Goal: Task Accomplishment & Management: Manage account settings

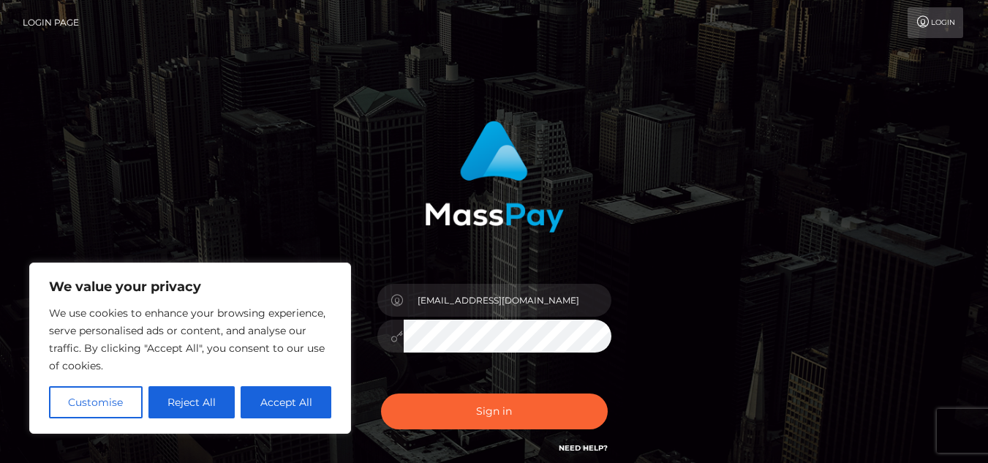
type input "[EMAIL_ADDRESS][DOMAIN_NAME]"
click at [381, 394] on button "Sign in" at bounding box center [494, 412] width 227 height 36
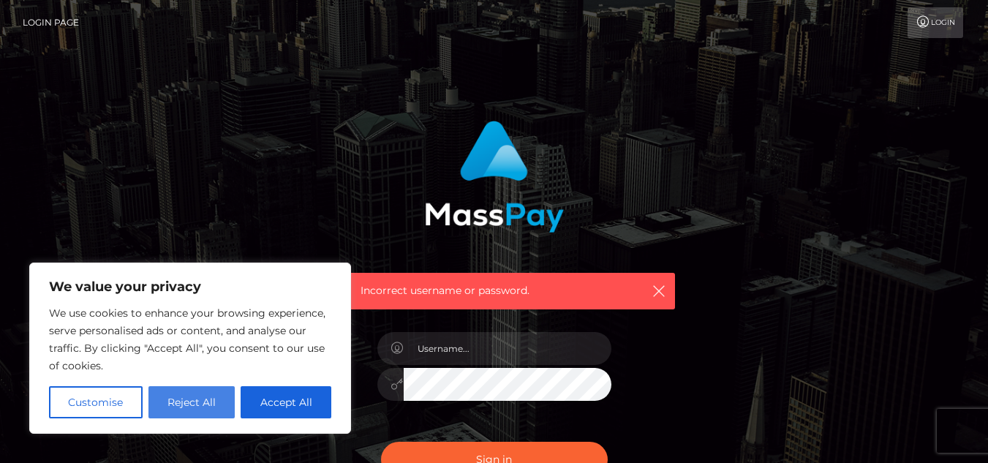
click at [208, 405] on button "Reject All" at bounding box center [192, 402] width 87 height 32
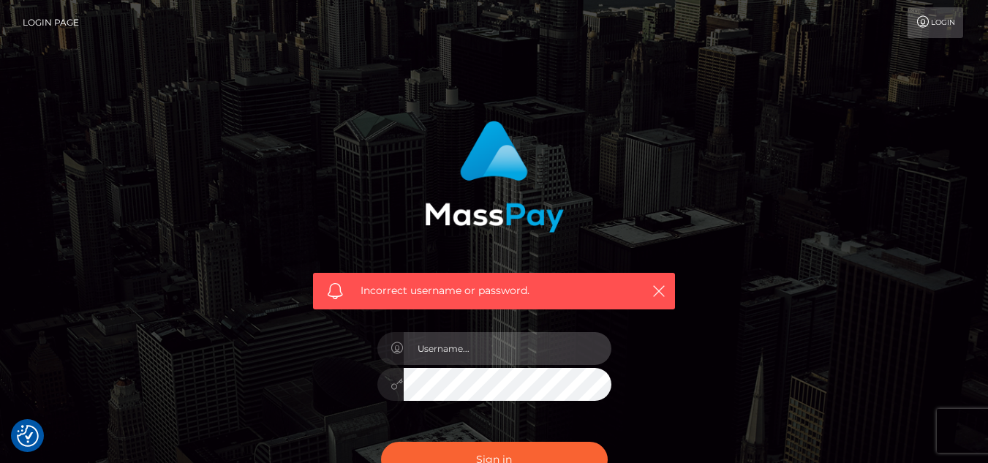
click at [465, 352] on input "text" at bounding box center [508, 348] width 208 height 33
type input "[EMAIL_ADDRESS][DOMAIN_NAME]"
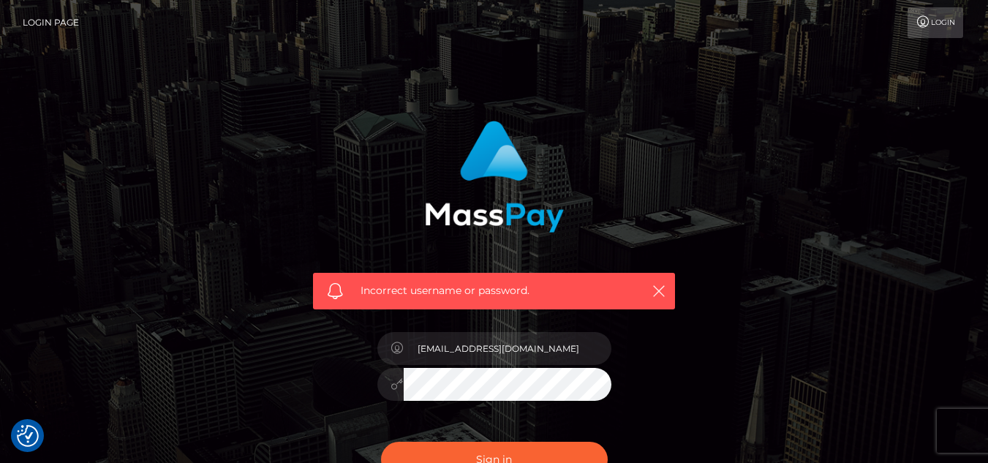
click at [381, 442] on button "Sign in" at bounding box center [494, 460] width 227 height 36
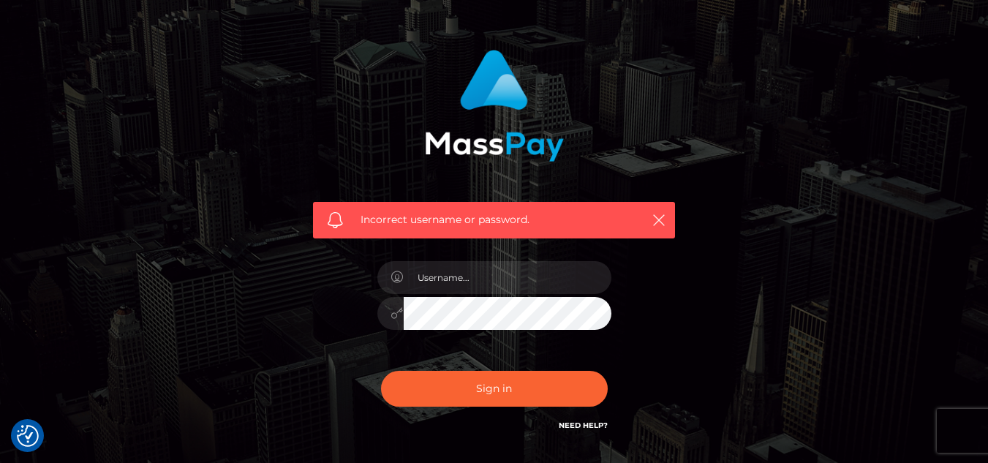
scroll to position [72, 0]
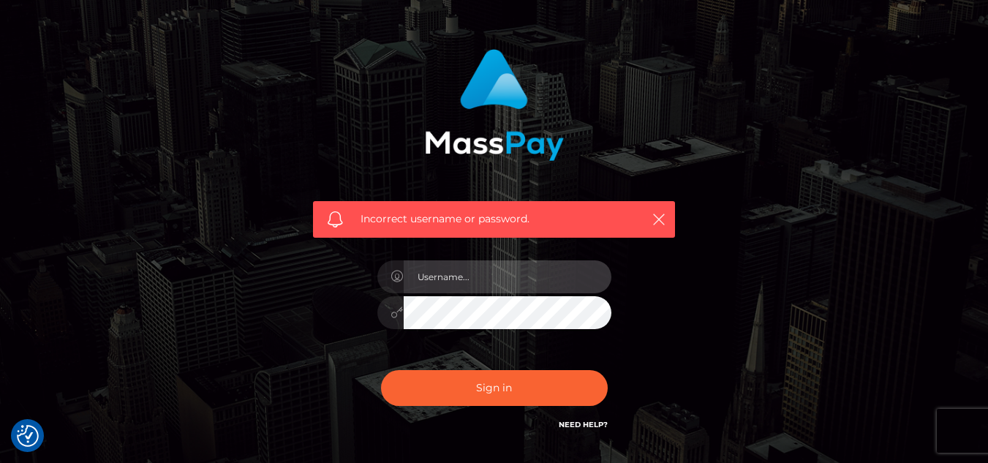
click at [574, 274] on input "text" at bounding box center [508, 276] width 208 height 33
type input "[EMAIL_ADDRESS][DOMAIN_NAME]"
click at [667, 287] on div "Incorrect username or password. sousosina23@gmail.com" at bounding box center [494, 241] width 384 height 406
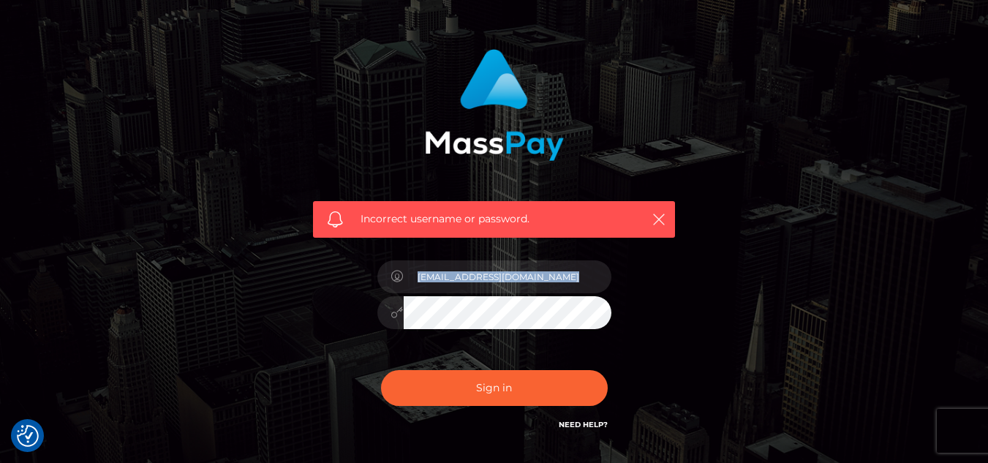
click at [667, 287] on div "Incorrect username or password. sousosina23@gmail.com" at bounding box center [494, 241] width 384 height 406
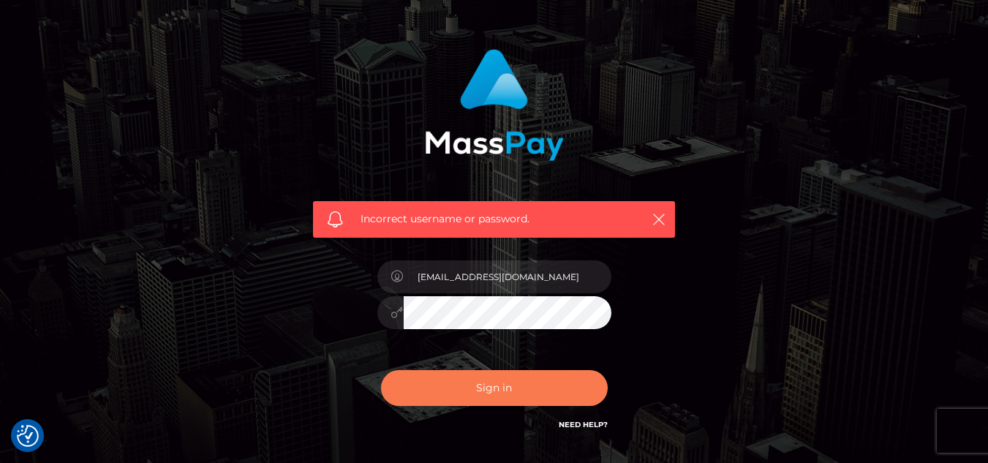
click at [539, 380] on button "Sign in" at bounding box center [494, 388] width 227 height 36
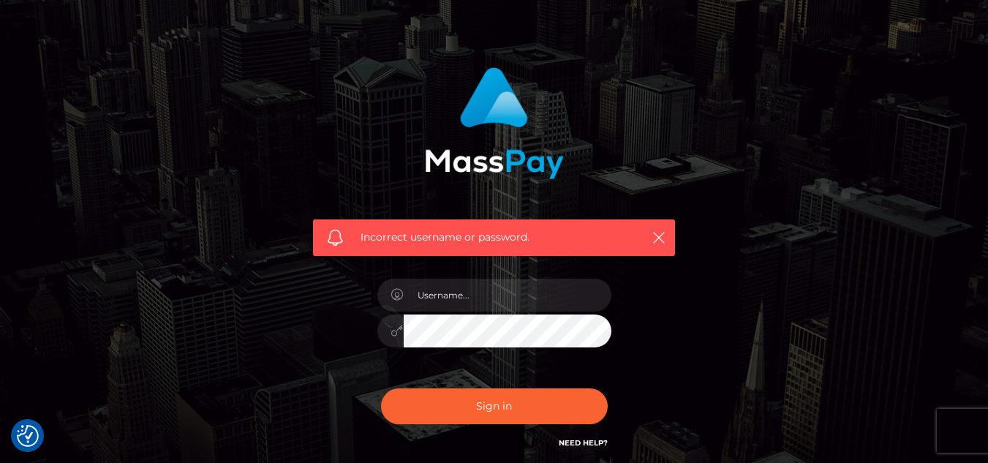
scroll to position [55, 0]
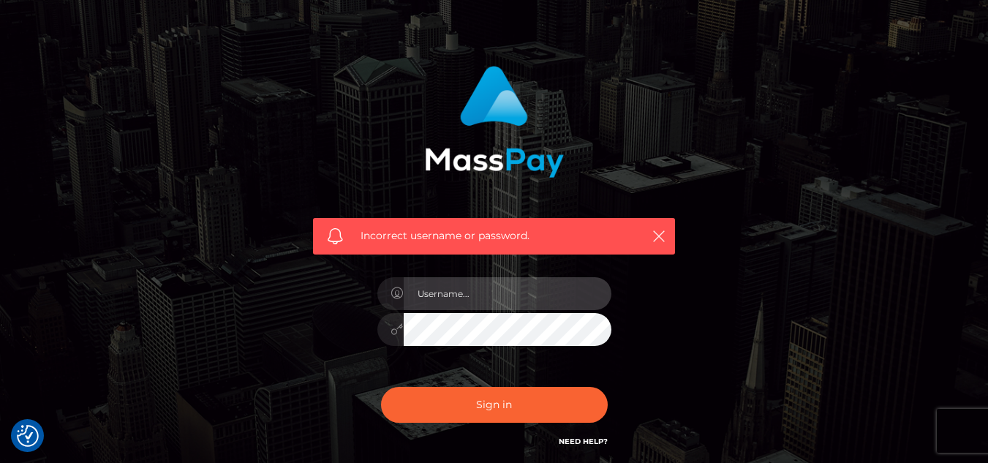
click at [558, 299] on input "text" at bounding box center [508, 293] width 208 height 33
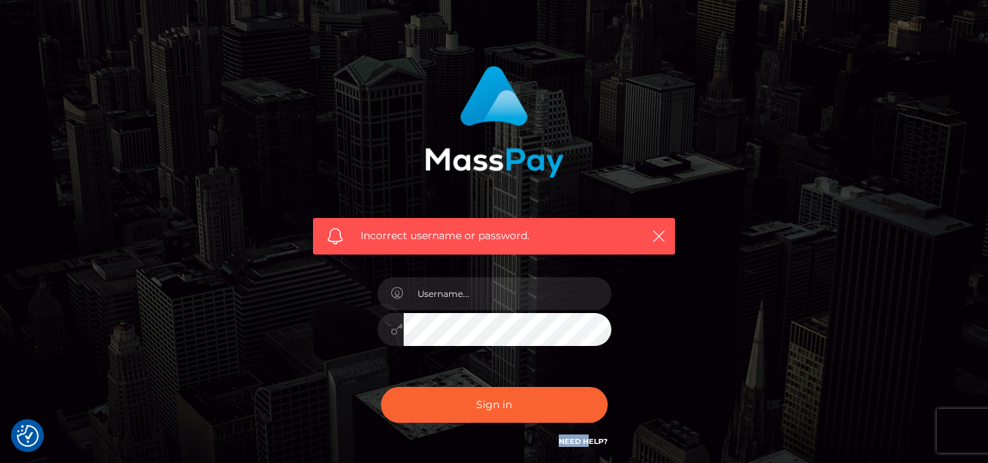
drag, startPoint x: 674, startPoint y: 405, endPoint x: 589, endPoint y: 437, distance: 90.5
click at [589, 437] on div "Incorrect username or password." at bounding box center [494, 258] width 384 height 406
click at [595, 438] on link "Need Help?" at bounding box center [583, 442] width 49 height 10
drag, startPoint x: 988, startPoint y: 130, endPoint x: 990, endPoint y: 156, distance: 26.4
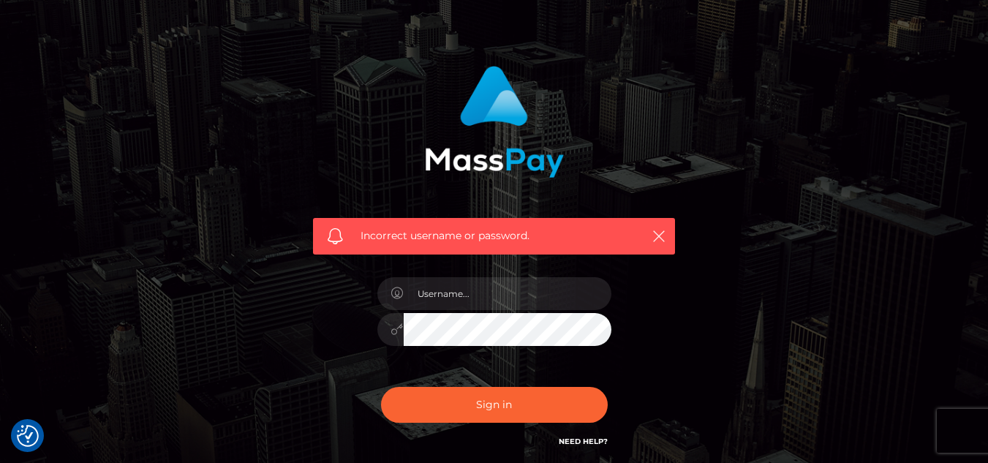
click at [988, 156] on html "We value your privacy We use cookies to enhance your browsing experience, serve…" at bounding box center [494, 265] width 988 height 640
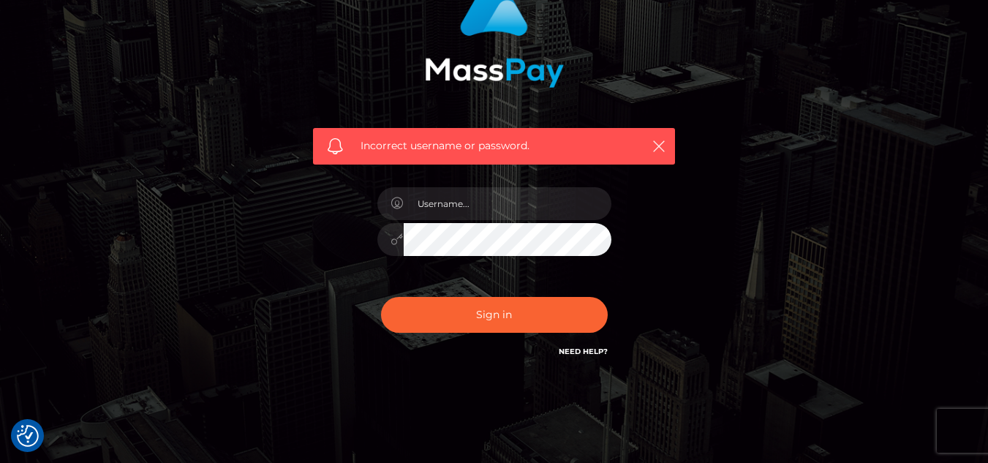
scroll to position [177, 0]
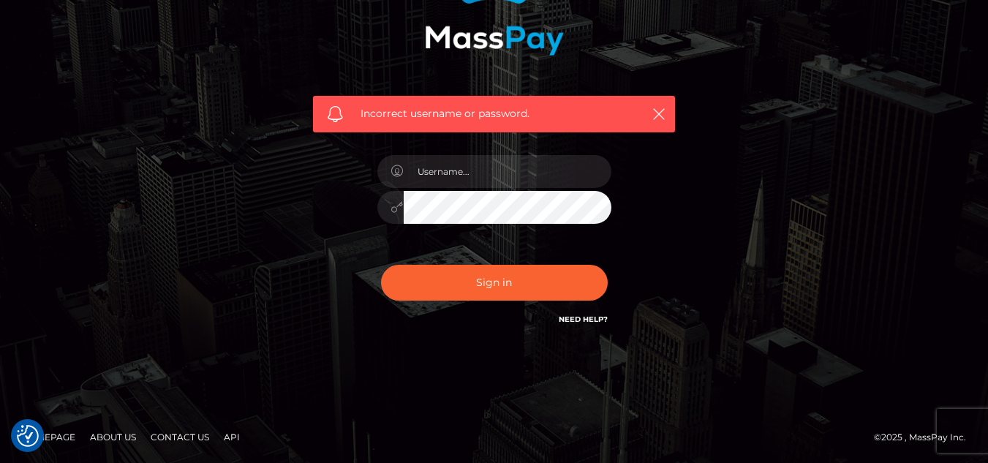
click at [576, 320] on link "Need Help?" at bounding box center [583, 320] width 49 height 10
click at [195, 432] on link "Contact Us" at bounding box center [180, 437] width 70 height 23
click at [988, 176] on html "We value your privacy We use cookies to enhance your browsing experience, serve…" at bounding box center [494, 143] width 988 height 640
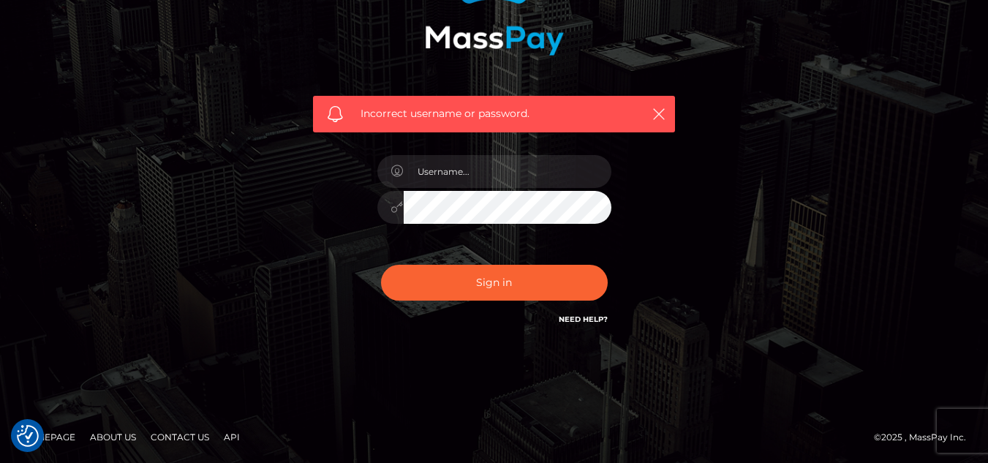
click at [110, 436] on link "About Us" at bounding box center [113, 437] width 58 height 23
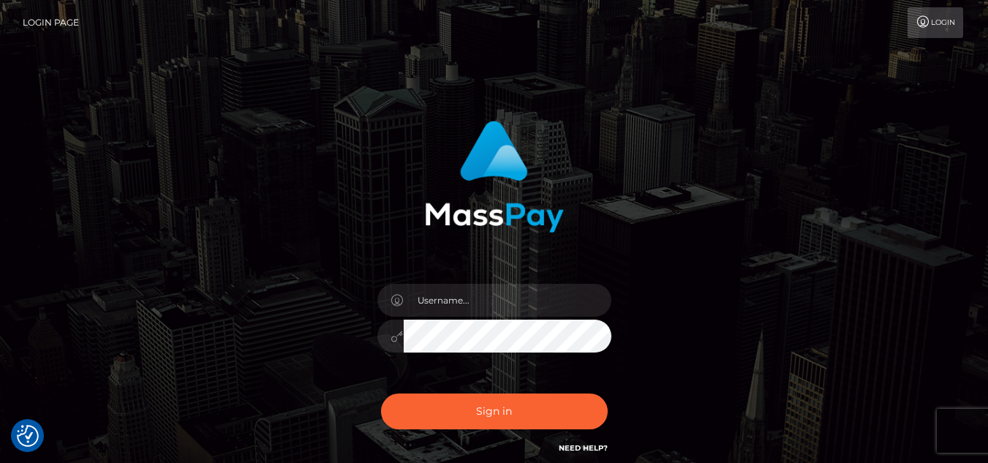
type input "[EMAIL_ADDRESS][DOMAIN_NAME]"
click at [381, 394] on button "Sign in" at bounding box center [494, 412] width 227 height 36
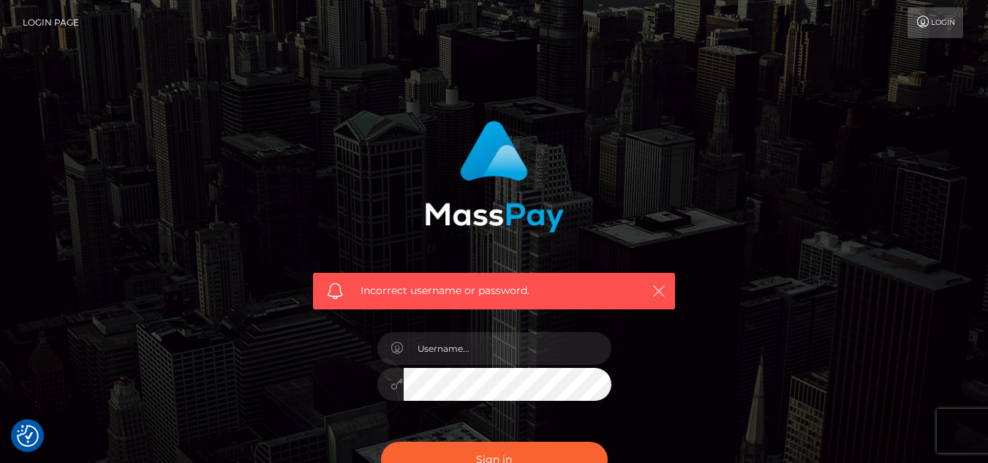
click at [657, 282] on button "button" at bounding box center [659, 291] width 18 height 18
click at [657, 291] on icon "button" at bounding box center [659, 291] width 15 height 15
click at [925, 27] on icon at bounding box center [923, 22] width 15 height 12
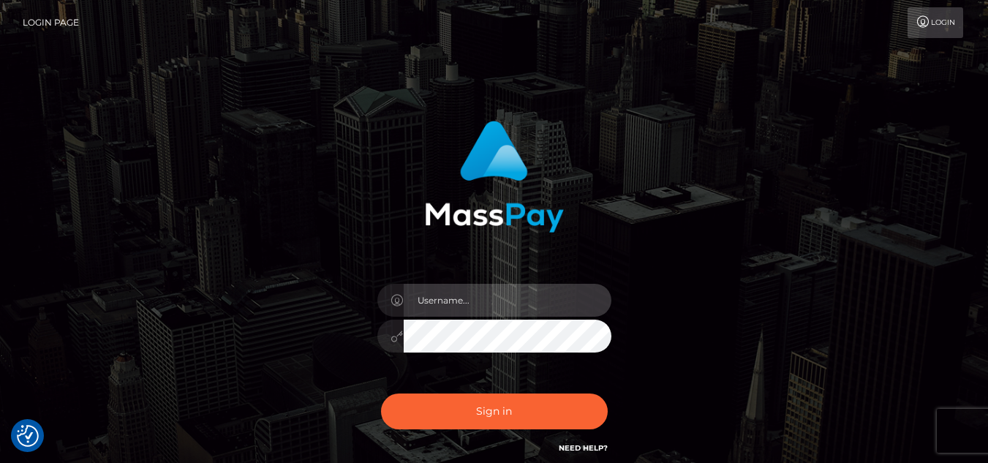
click at [486, 306] on input "text" at bounding box center [508, 300] width 208 height 33
type input "[EMAIL_ADDRESS][DOMAIN_NAME]"
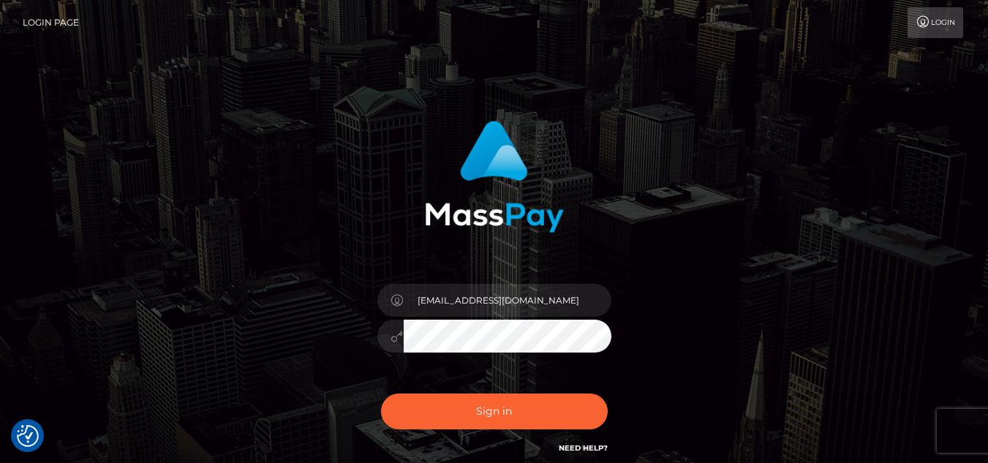
click at [381, 394] on button "Sign in" at bounding box center [494, 412] width 227 height 36
